Goal: Purchase product/service

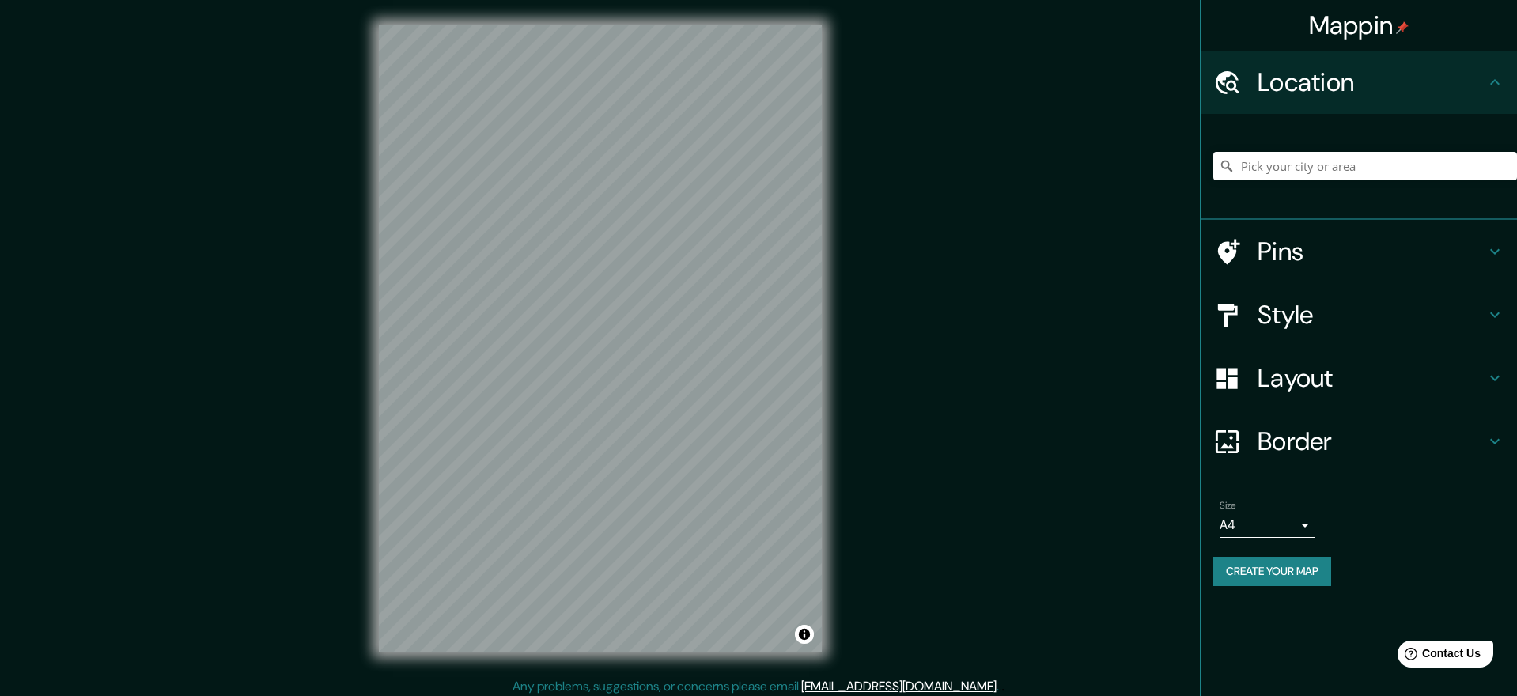
click at [1290, 310] on h4 "Style" at bounding box center [1371, 315] width 228 height 32
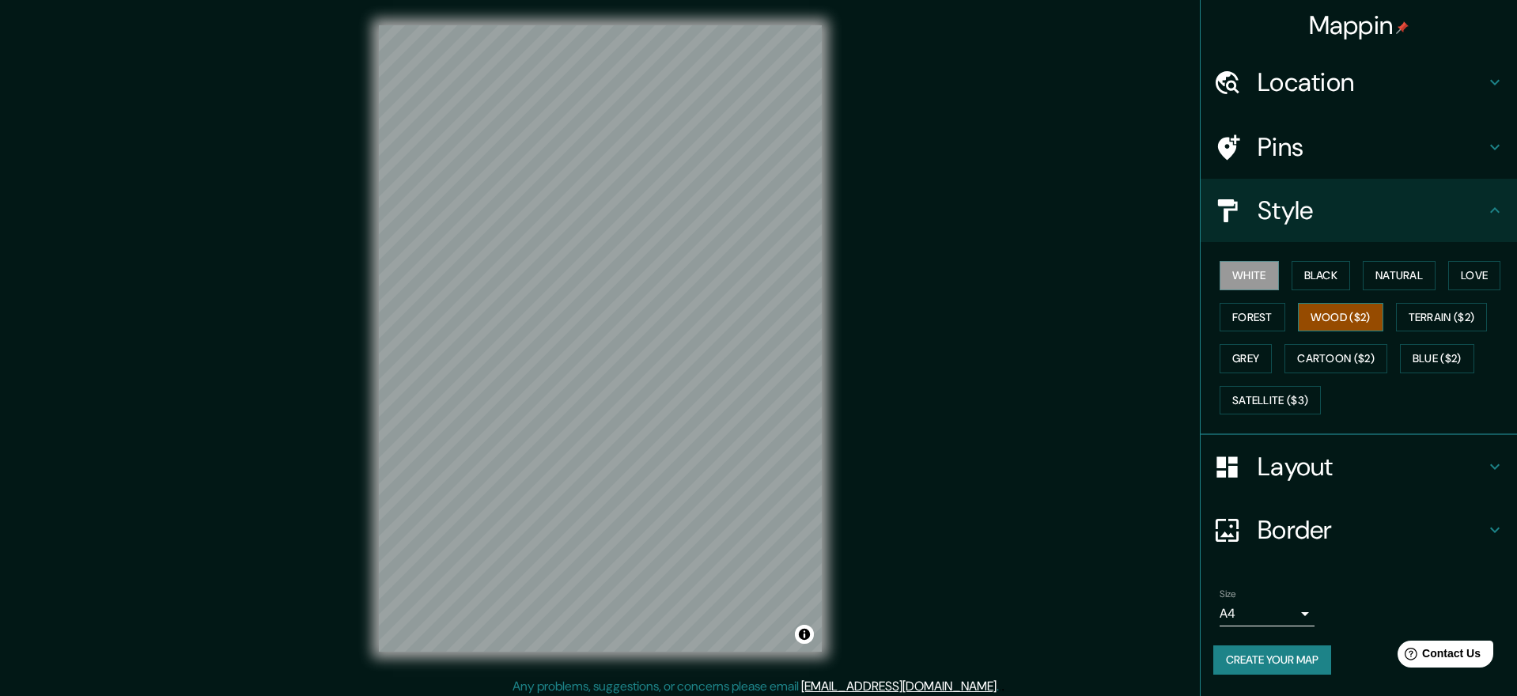
click at [1351, 315] on button "Wood ($2)" at bounding box center [1340, 317] width 85 height 29
click at [1483, 274] on button "Love" at bounding box center [1474, 275] width 52 height 29
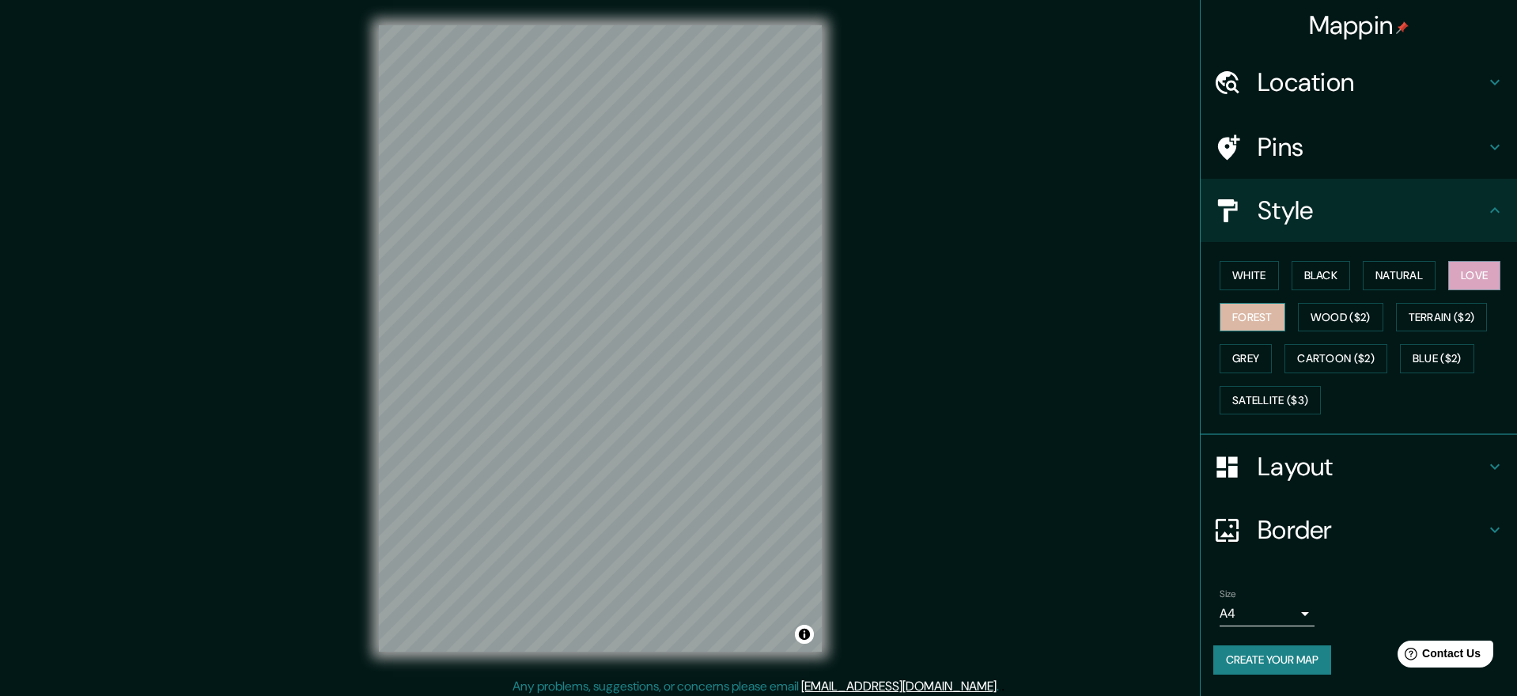
click at [1251, 315] on button "Forest" at bounding box center [1252, 317] width 66 height 29
click at [1323, 357] on button "Cartoon ($2)" at bounding box center [1335, 358] width 103 height 29
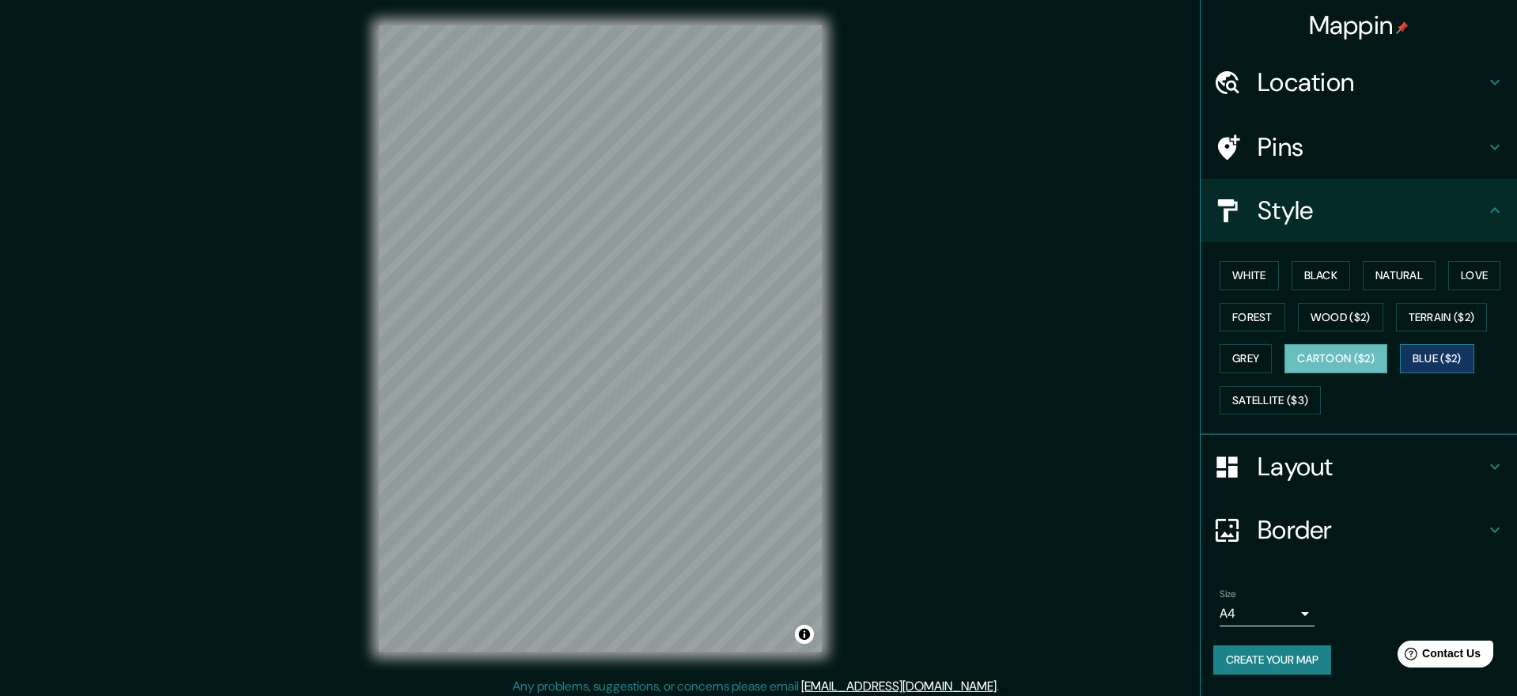
click at [1444, 354] on button "Blue ($2)" at bounding box center [1437, 358] width 74 height 29
click at [1234, 351] on button "Grey" at bounding box center [1245, 358] width 52 height 29
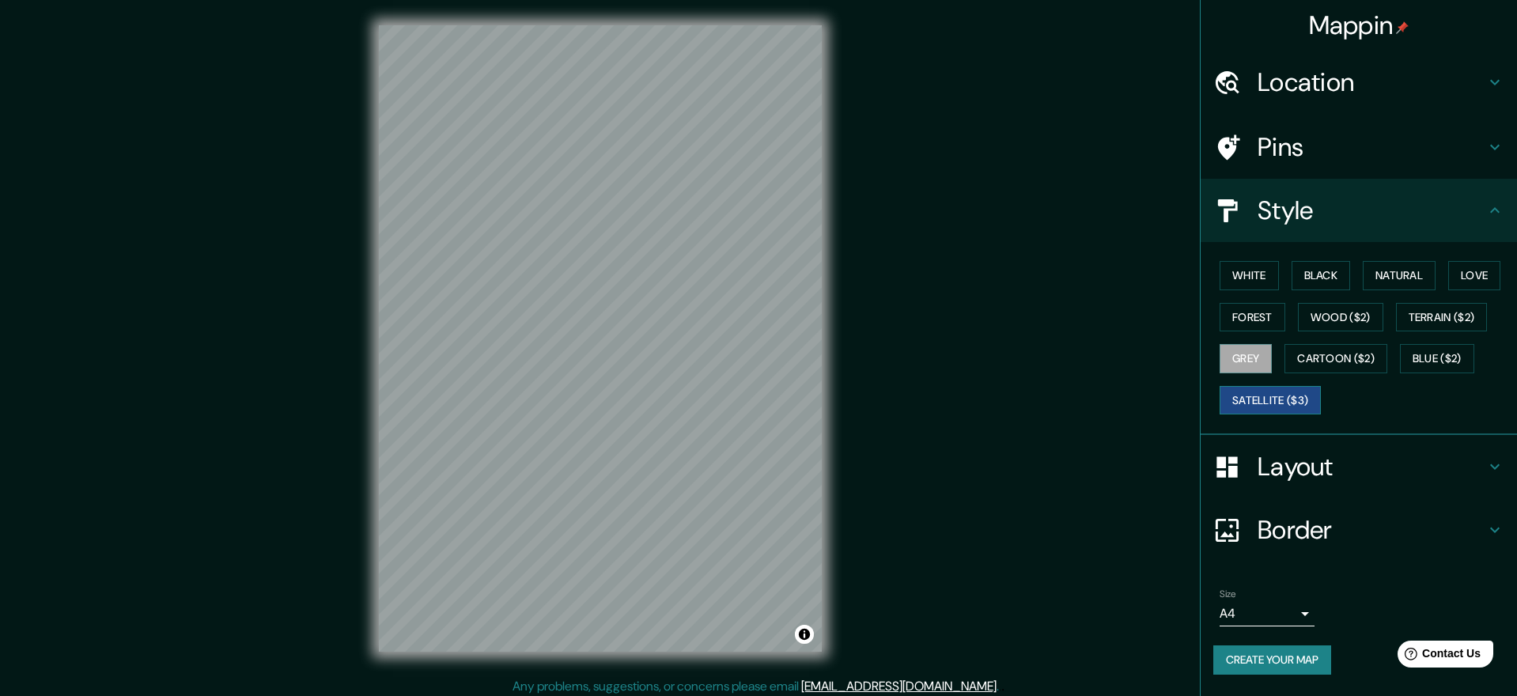
click at [1275, 393] on button "Satellite ($3)" at bounding box center [1269, 400] width 101 height 29
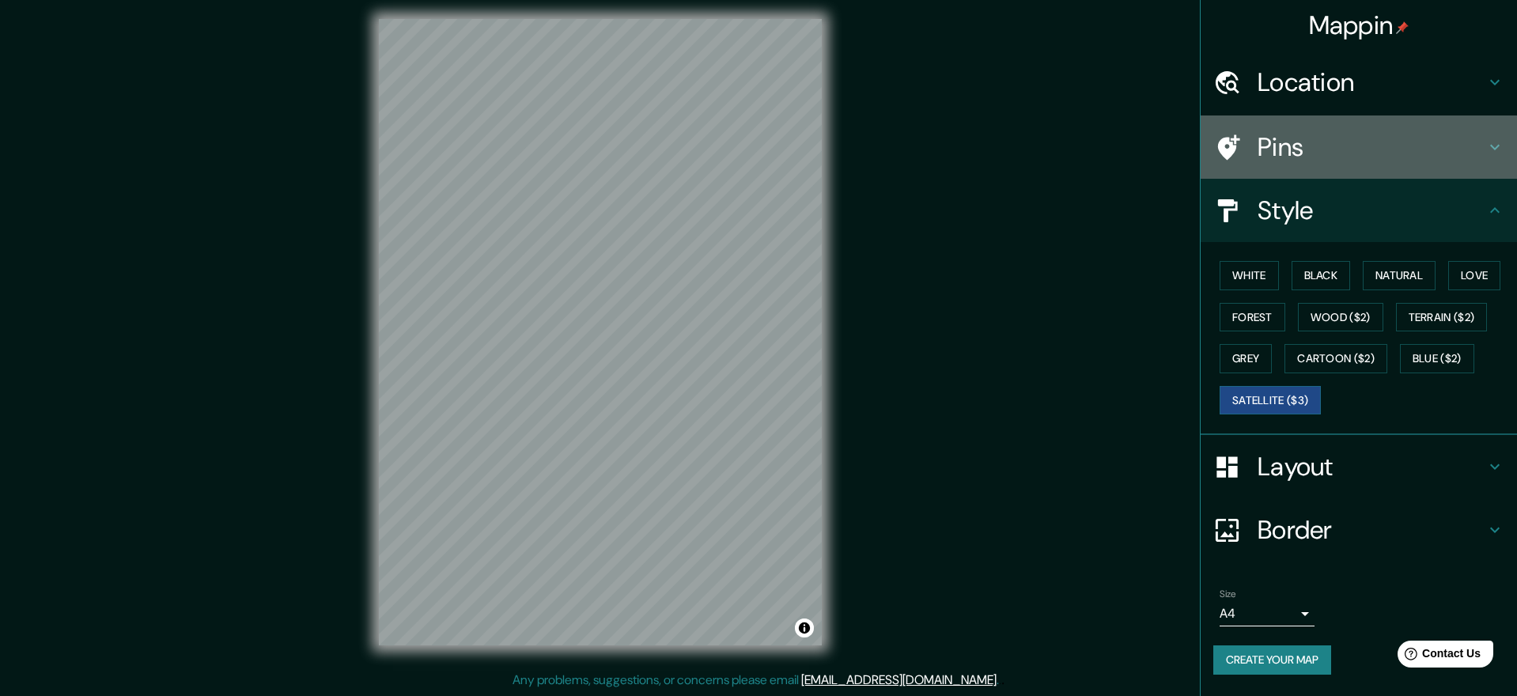
scroll to position [7, 0]
click at [1277, 143] on h4 "Pins" at bounding box center [1371, 147] width 228 height 32
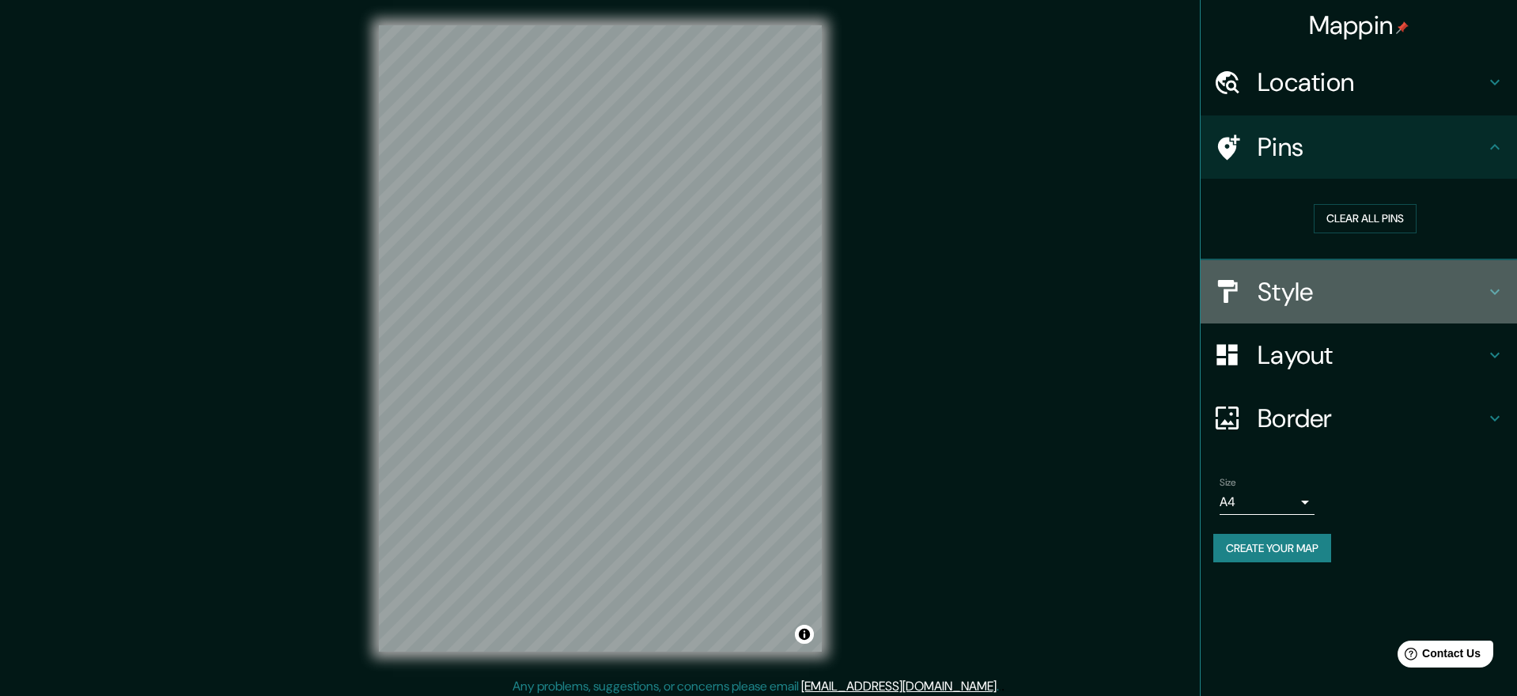
click at [1297, 287] on h4 "Style" at bounding box center [1371, 292] width 228 height 32
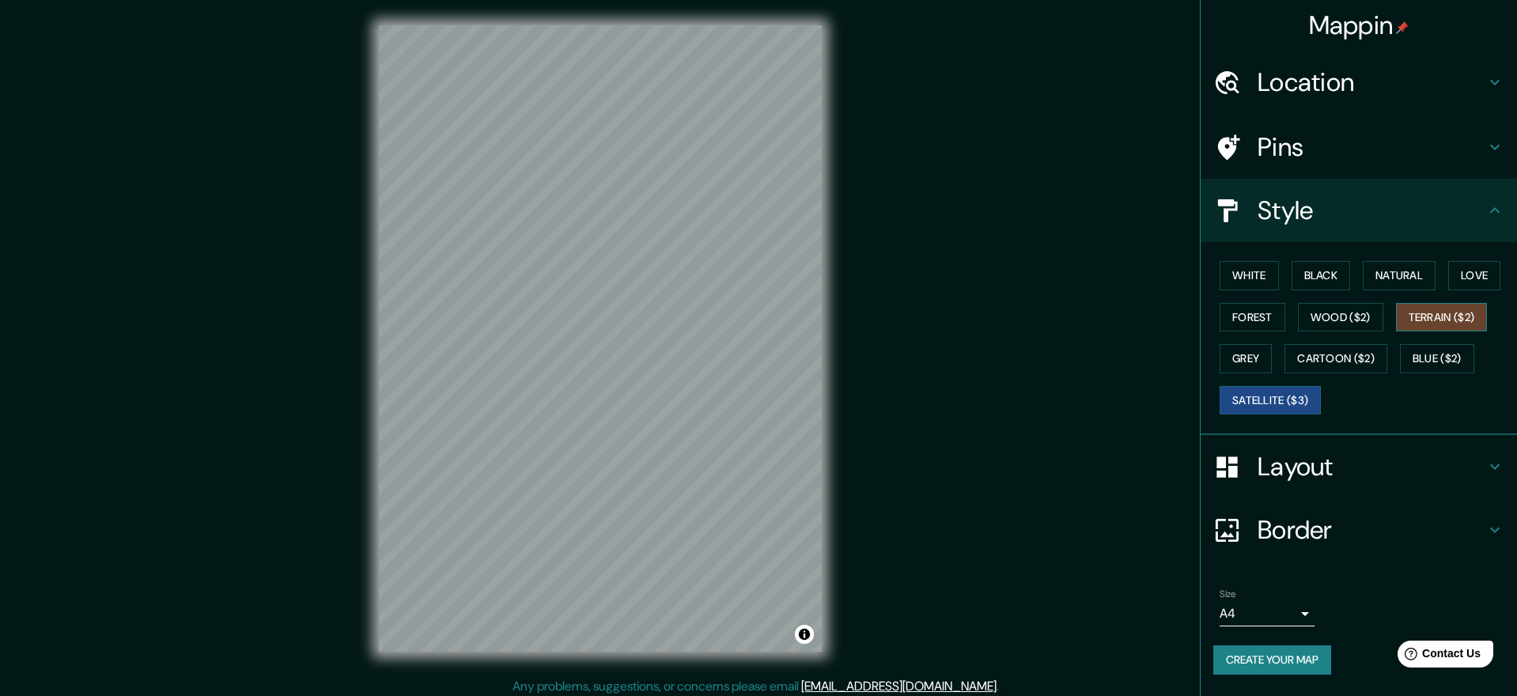
click at [1438, 311] on button "Terrain ($2)" at bounding box center [1442, 317] width 92 height 29
click at [1436, 309] on button "Terrain ($2)" at bounding box center [1442, 317] width 92 height 29
